Goal: Information Seeking & Learning: Check status

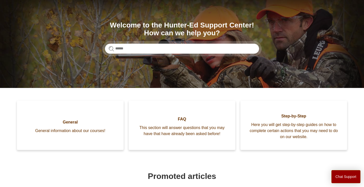
scroll to position [48, 0]
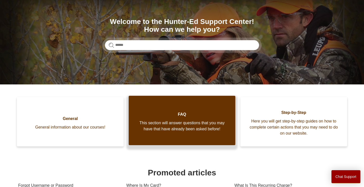
click at [148, 128] on span "This section will answer questions that you may have that have already been ask…" at bounding box center [181, 126] width 91 height 12
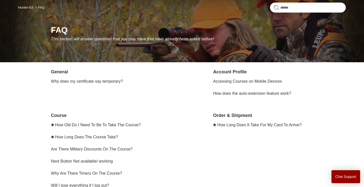
scroll to position [44, 0]
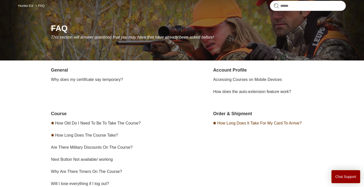
click at [239, 123] on link "How Long Does It Take For My Card To Arrive?" at bounding box center [259, 123] width 84 height 4
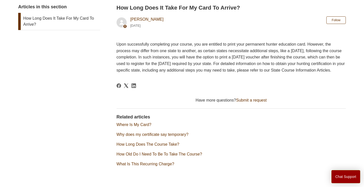
scroll to position [108, 0]
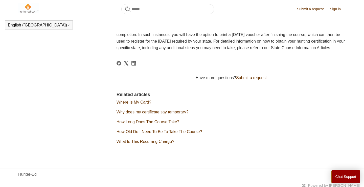
click at [133, 105] on link "Where Is My Card?" at bounding box center [133, 102] width 35 height 4
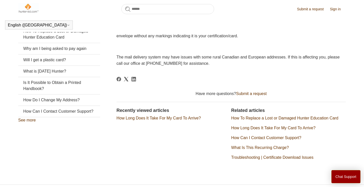
scroll to position [108, 0]
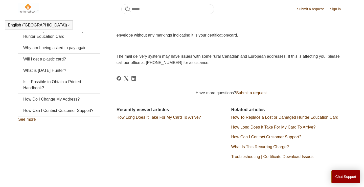
click at [258, 126] on link "How Long Does It Take For My Card To Arrive?" at bounding box center [273, 127] width 84 height 4
